Goal: Information Seeking & Learning: Learn about a topic

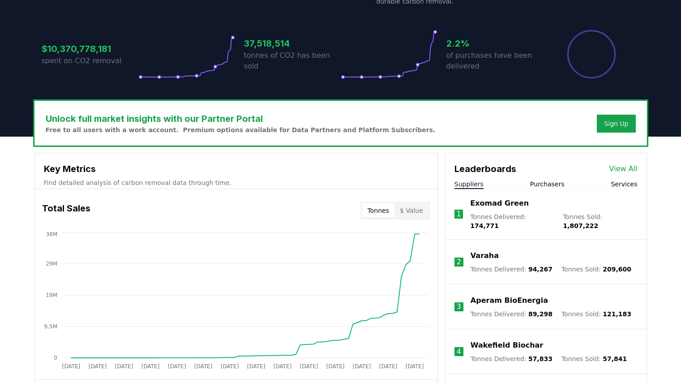
scroll to position [176, 0]
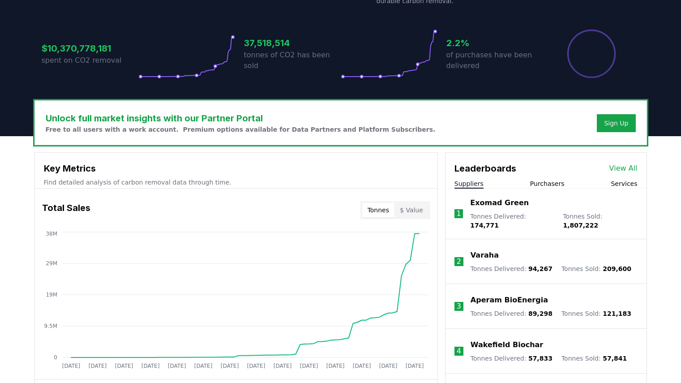
click at [547, 184] on button "Purchasers" at bounding box center [547, 183] width 34 height 9
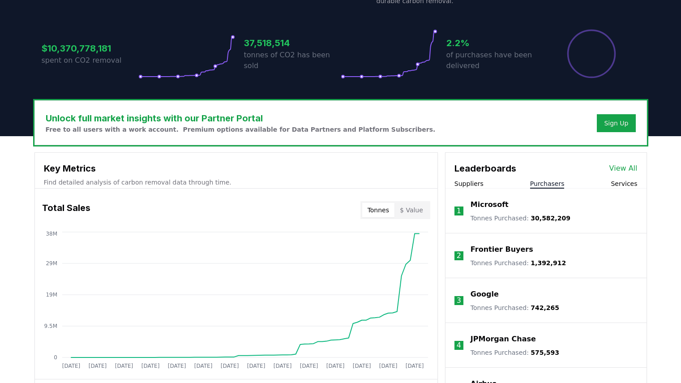
click at [629, 168] on link "View All" at bounding box center [623, 168] width 28 height 11
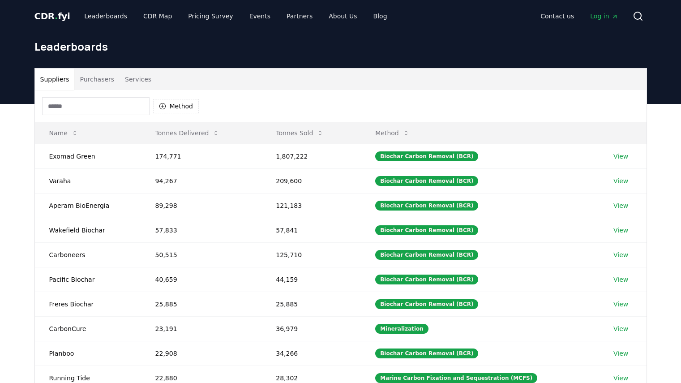
click at [97, 81] on button "Purchasers" at bounding box center [96, 78] width 45 height 21
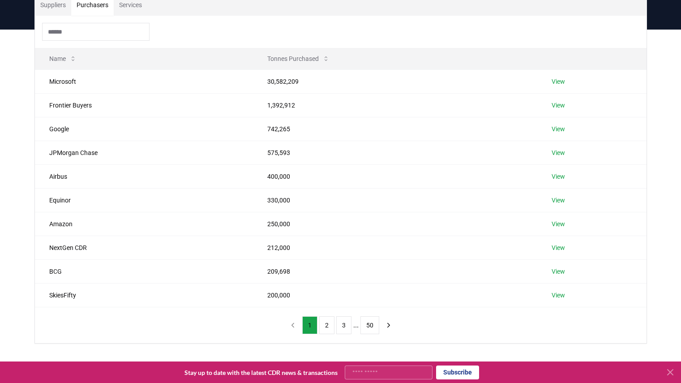
scroll to position [75, 0]
click at [558, 200] on link "View" at bounding box center [557, 199] width 13 height 9
